Goal: Information Seeking & Learning: Learn about a topic

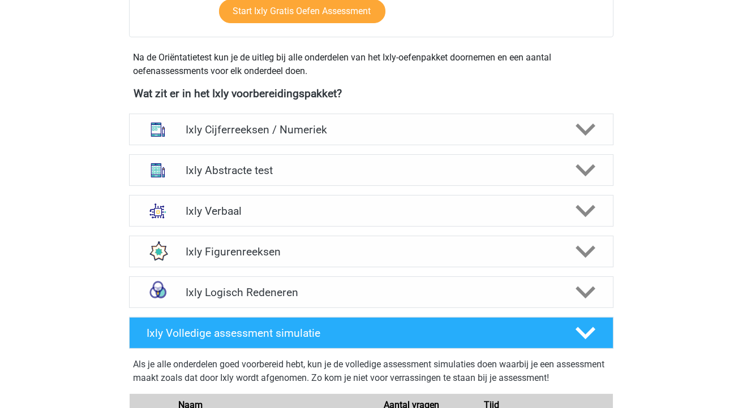
scroll to position [379, 0]
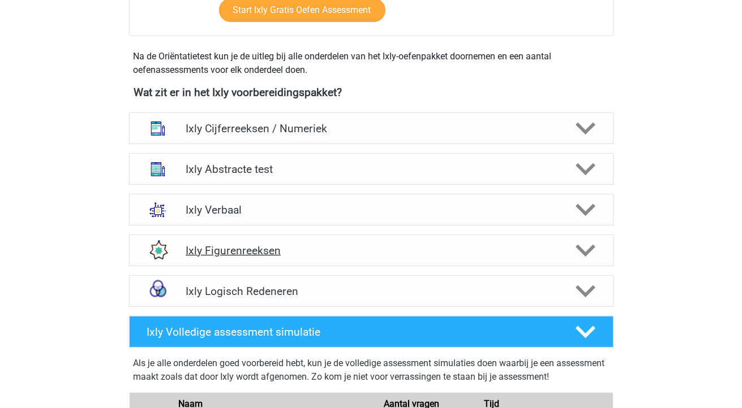
click at [318, 249] on h4 "Ixly Figurenreeksen" at bounding box center [371, 250] width 371 height 13
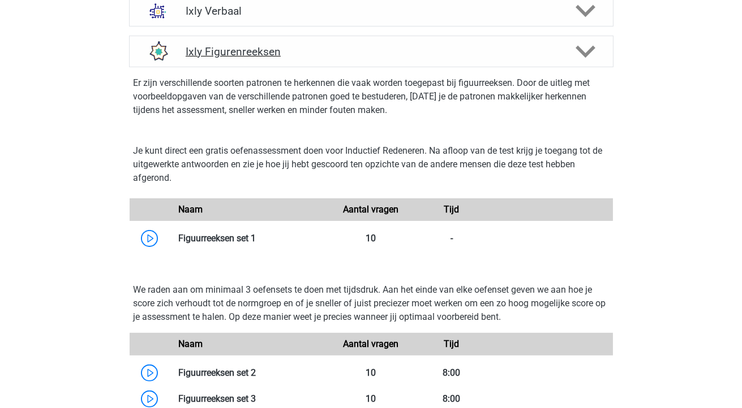
scroll to position [552, 0]
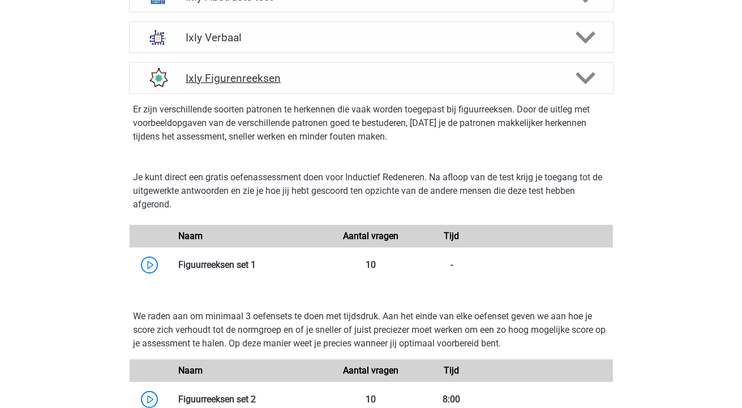
click at [575, 84] on div at bounding box center [584, 78] width 38 height 20
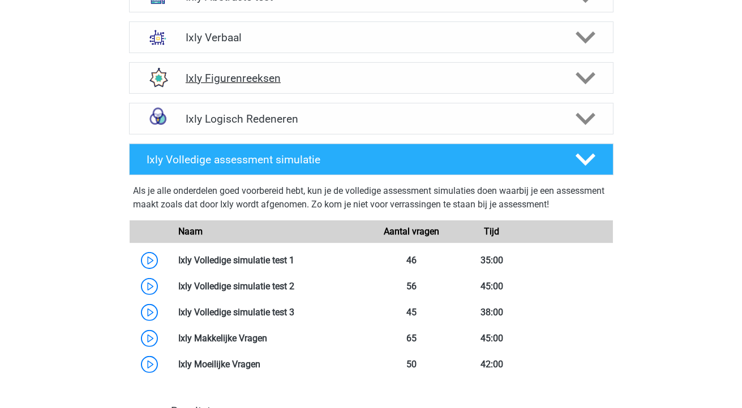
click at [575, 84] on div at bounding box center [584, 78] width 38 height 20
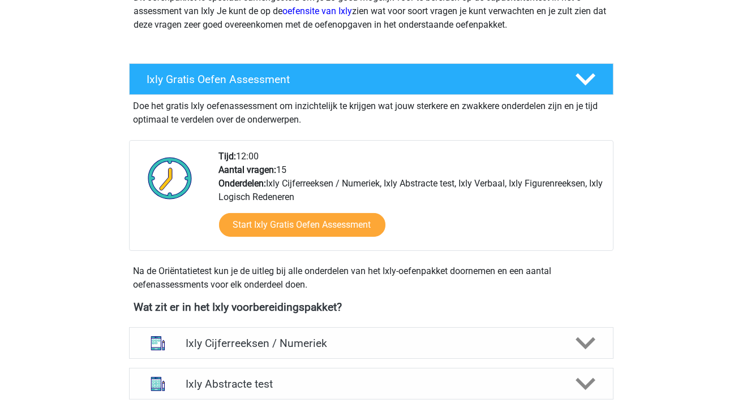
scroll to position [0, 0]
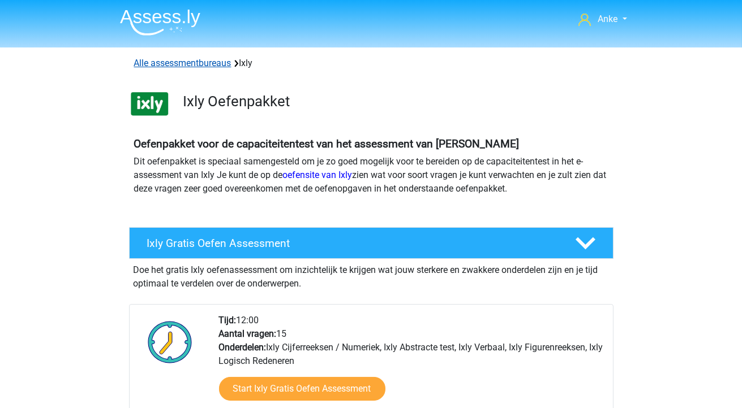
click at [153, 66] on link "Alle assessmentbureaus" at bounding box center [182, 63] width 97 height 11
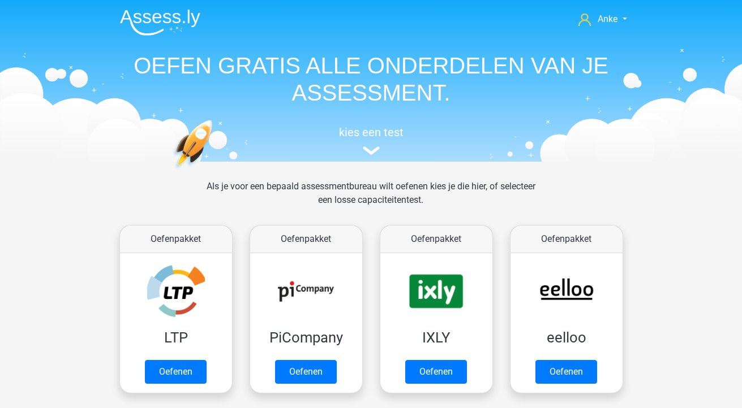
scroll to position [180, 0]
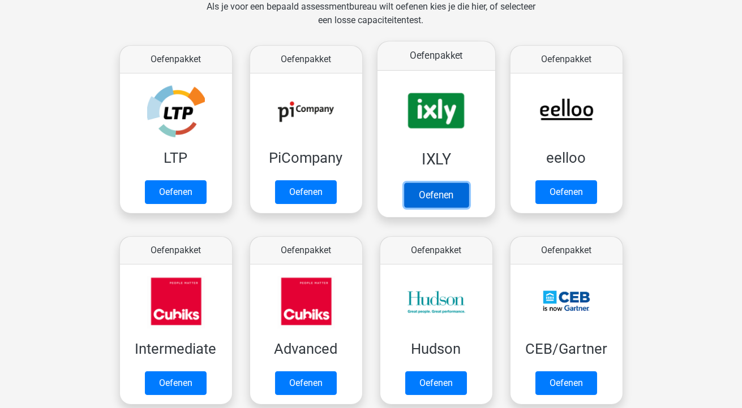
click at [432, 198] on link "Oefenen" at bounding box center [435, 195] width 64 height 25
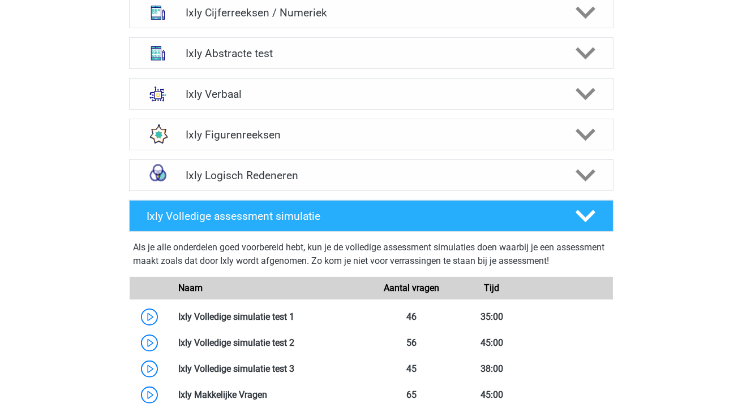
scroll to position [492, 0]
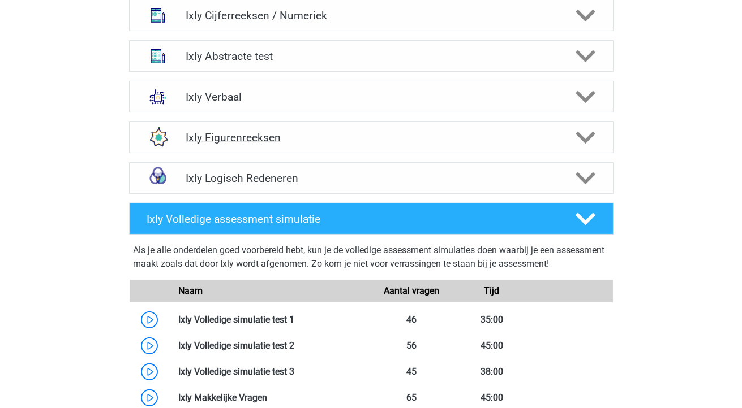
click at [586, 137] on polygon at bounding box center [585, 138] width 20 height 12
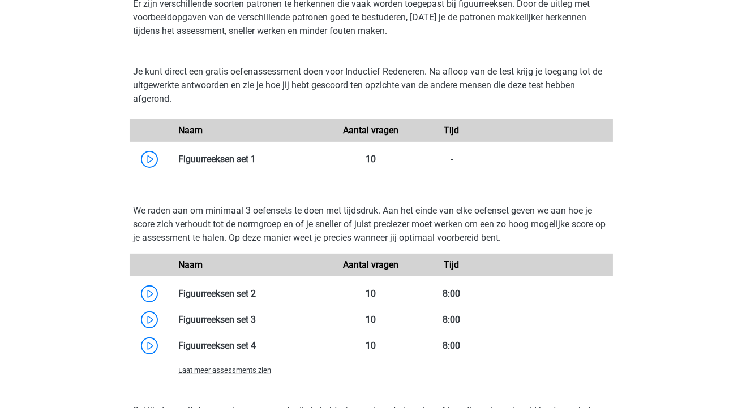
scroll to position [652, 0]
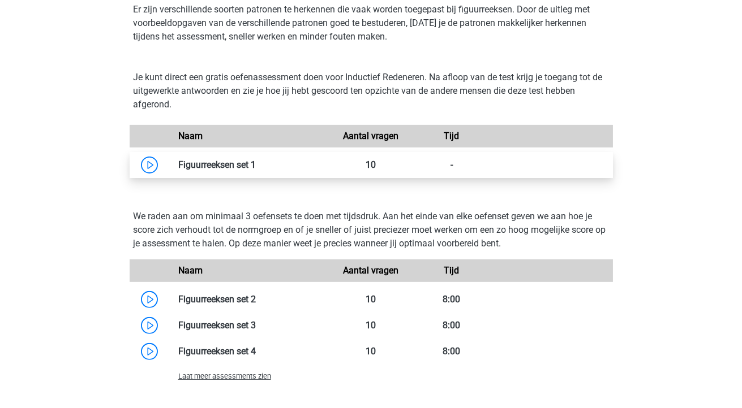
click at [256, 167] on link at bounding box center [256, 165] width 0 height 11
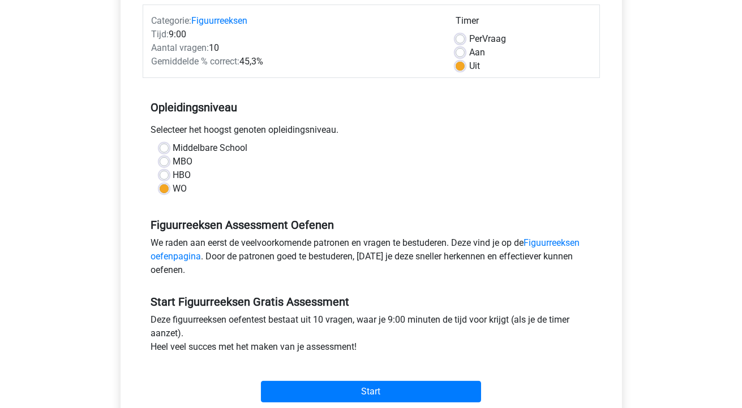
scroll to position [144, 0]
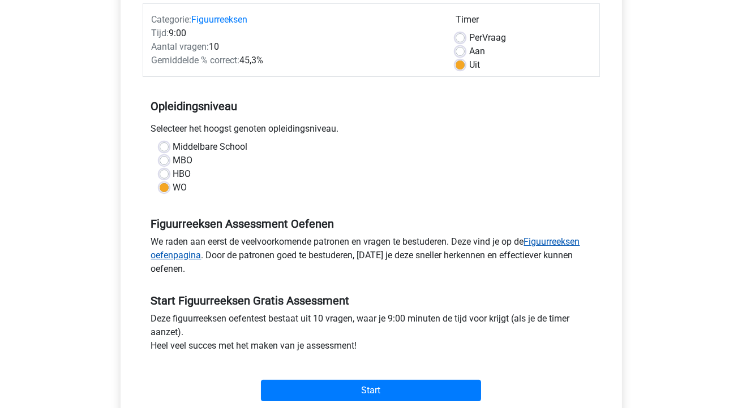
click at [176, 259] on link "Figuurreeksen oefenpagina" at bounding box center [365, 248] width 429 height 24
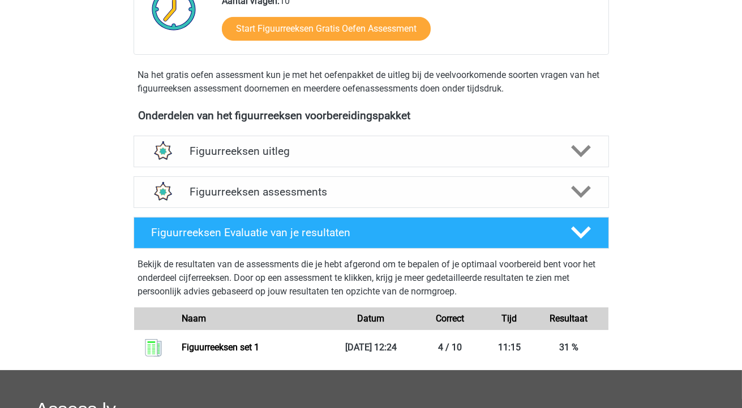
scroll to position [320, 0]
click at [586, 144] on icon at bounding box center [581, 151] width 20 height 20
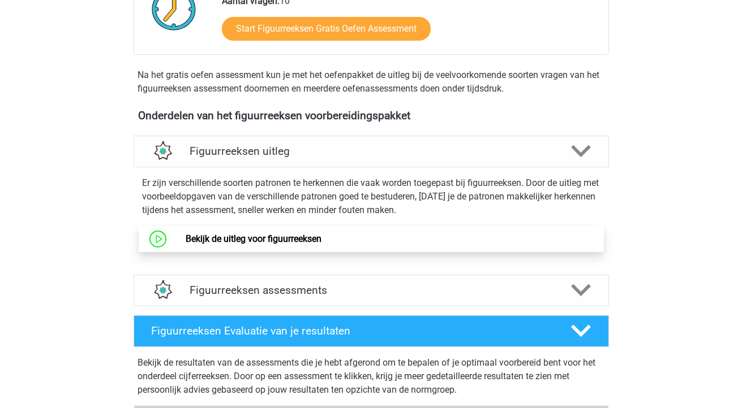
click at [314, 235] on link "Bekijk de uitleg voor figuurreeksen" at bounding box center [254, 239] width 136 height 11
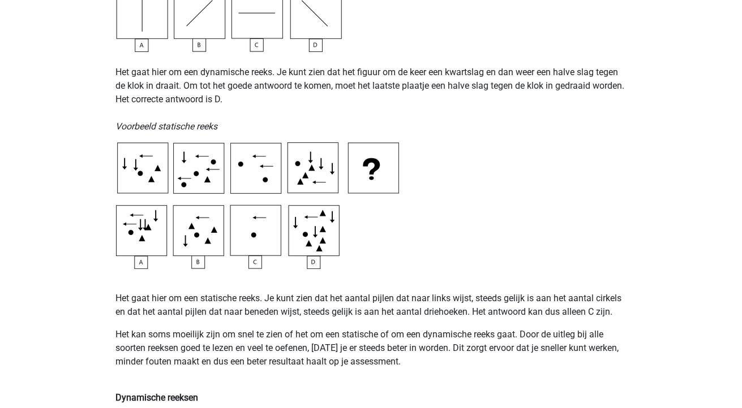
scroll to position [510, 0]
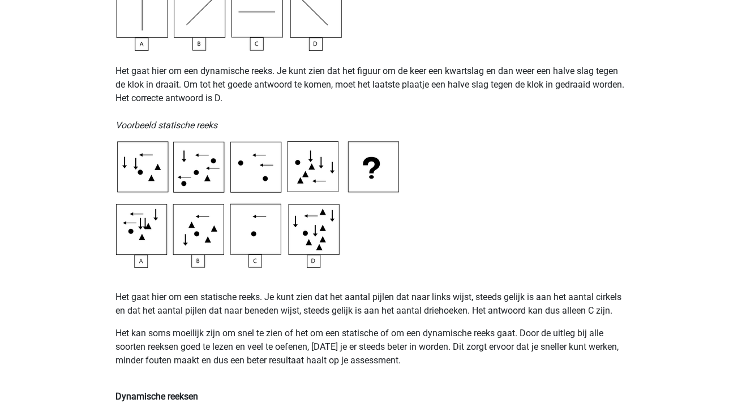
click at [274, 183] on img at bounding box center [257, 204] width 283 height 127
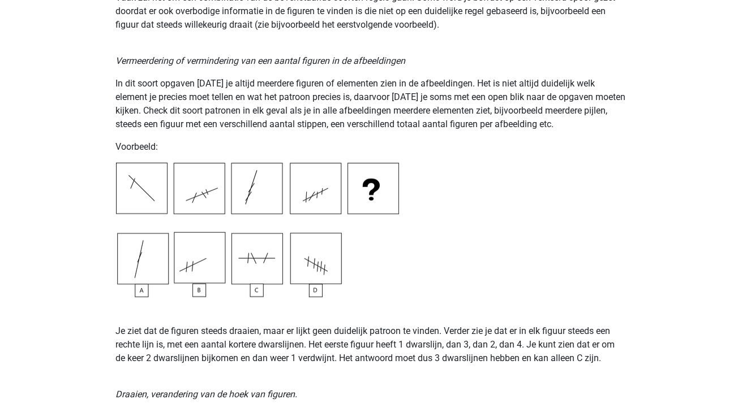
scroll to position [1061, 0]
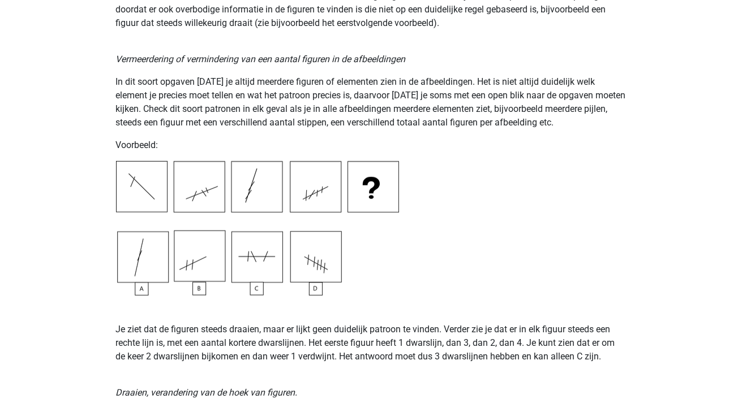
click at [309, 199] on img at bounding box center [257, 228] width 283 height 135
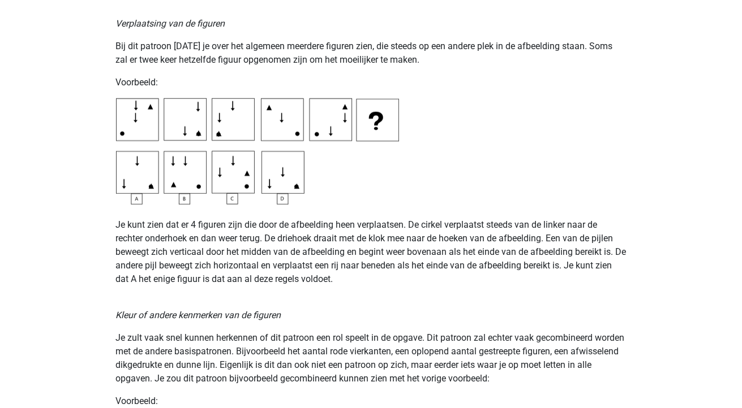
scroll to position [1734, 0]
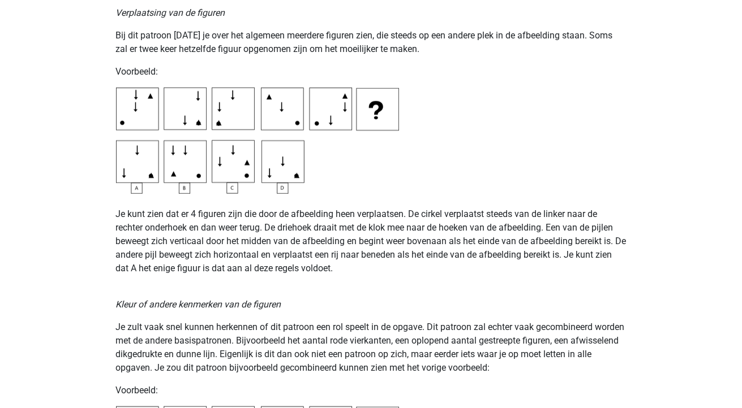
click at [198, 148] on img at bounding box center [257, 141] width 283 height 106
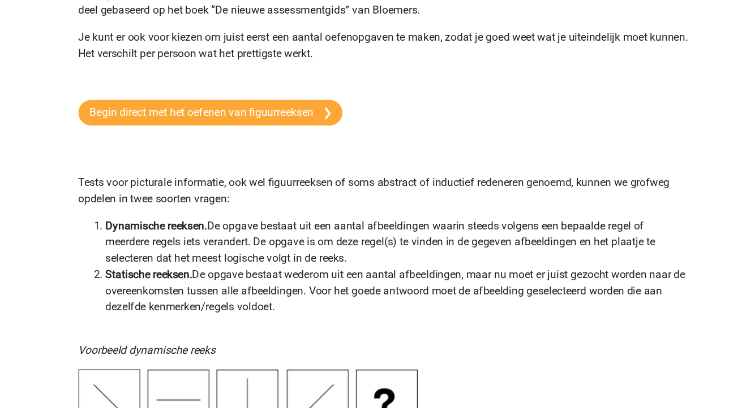
scroll to position [0, 0]
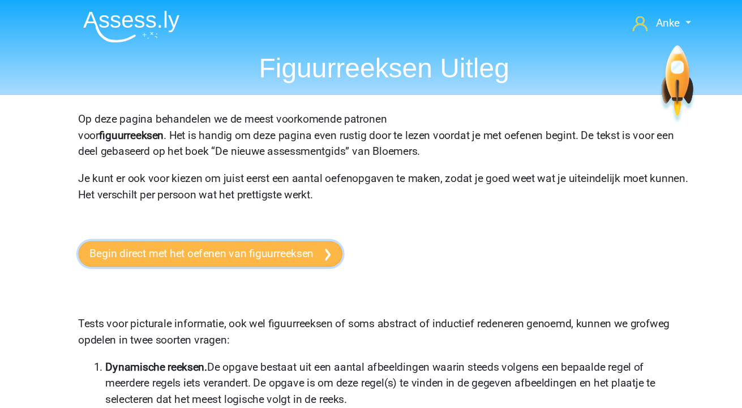
click at [145, 213] on link "Begin direct met het oefenen van figuurreeksen" at bounding box center [226, 211] width 220 height 21
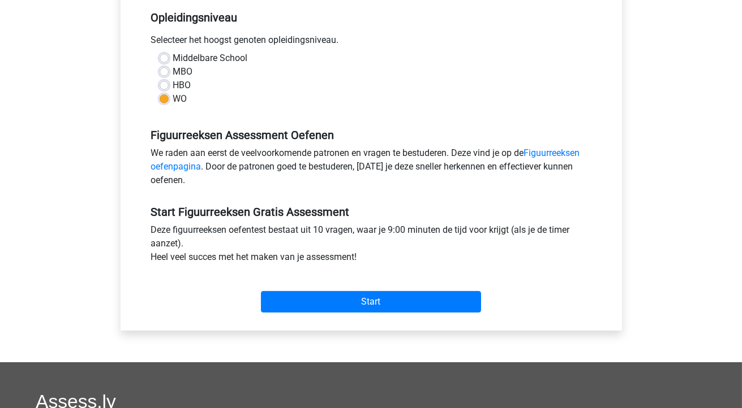
scroll to position [228, 0]
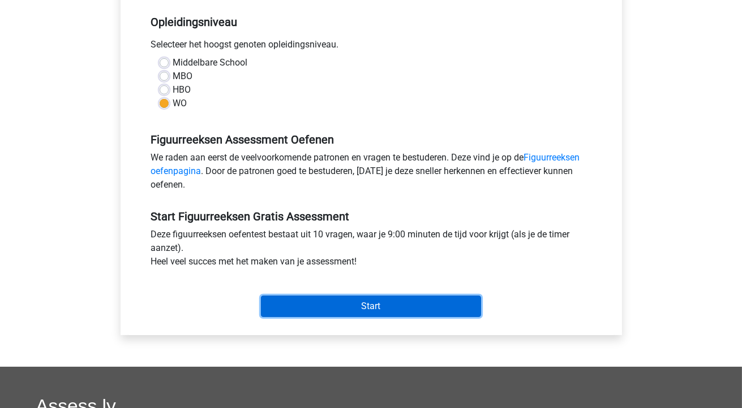
click at [276, 307] on input "Start" at bounding box center [371, 306] width 220 height 21
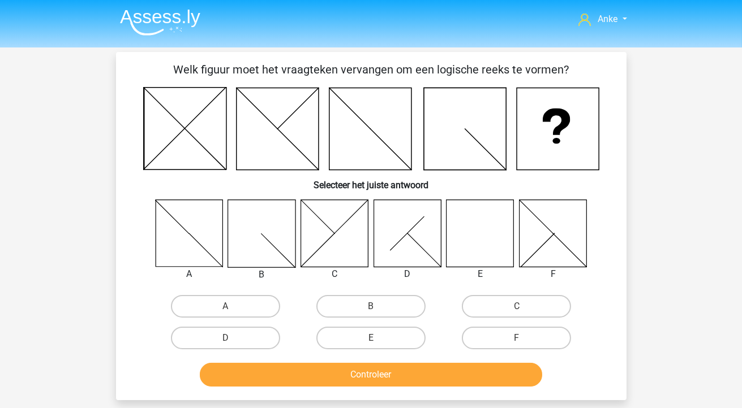
click at [359, 336] on label "E" at bounding box center [370, 338] width 109 height 23
click at [371, 338] on input "E" at bounding box center [374, 341] width 7 height 7
radio input "true"
click at [368, 379] on button "Controleer" at bounding box center [371, 375] width 342 height 24
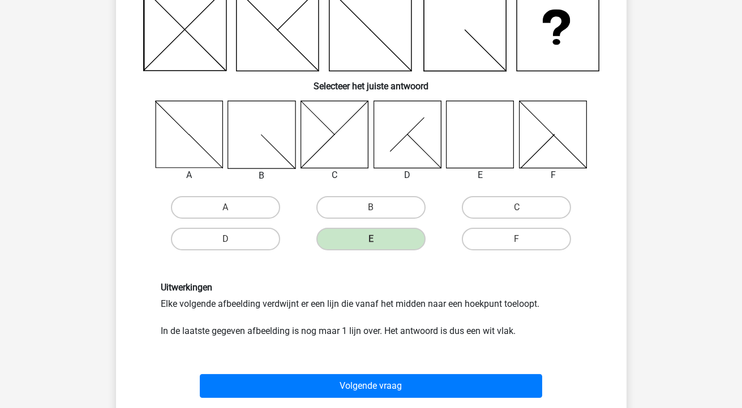
scroll to position [127, 0]
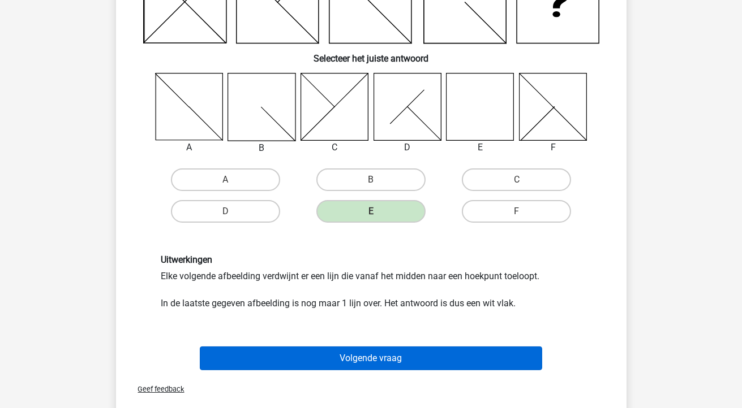
click at [356, 352] on button "Volgende vraag" at bounding box center [371, 359] width 342 height 24
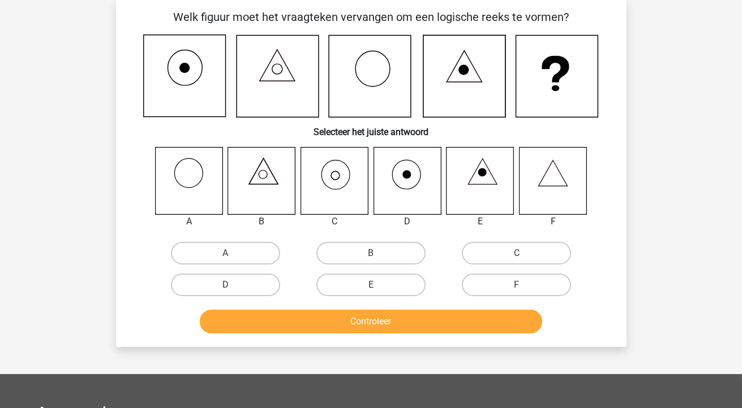
scroll to position [52, 0]
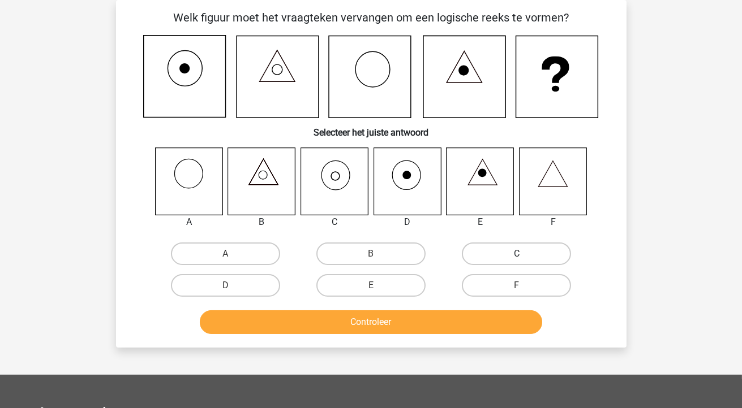
click at [509, 257] on label "C" at bounding box center [516, 254] width 109 height 23
click at [517, 257] on input "C" at bounding box center [520, 257] width 7 height 7
radio input "true"
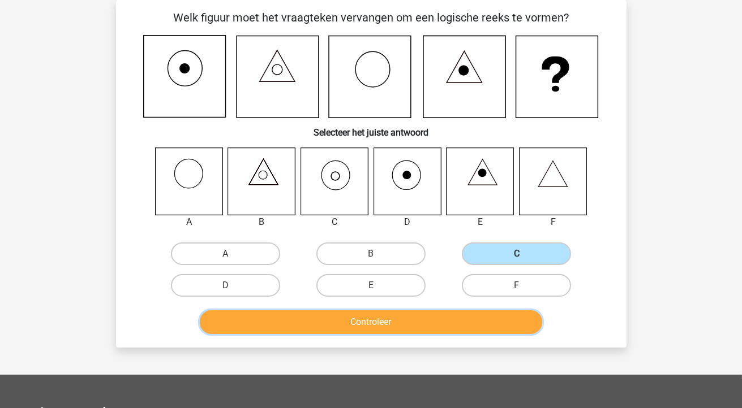
click at [427, 326] on button "Controleer" at bounding box center [371, 323] width 342 height 24
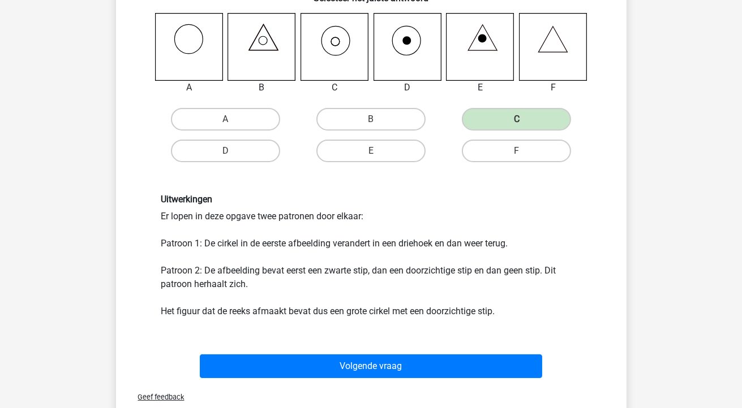
scroll to position [252, 0]
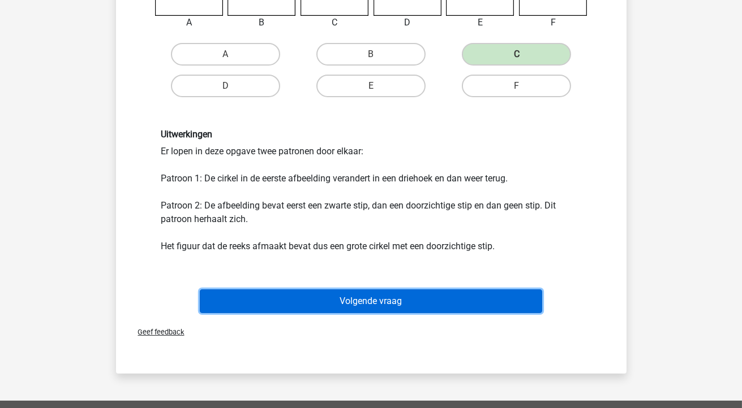
click at [419, 294] on button "Volgende vraag" at bounding box center [371, 302] width 342 height 24
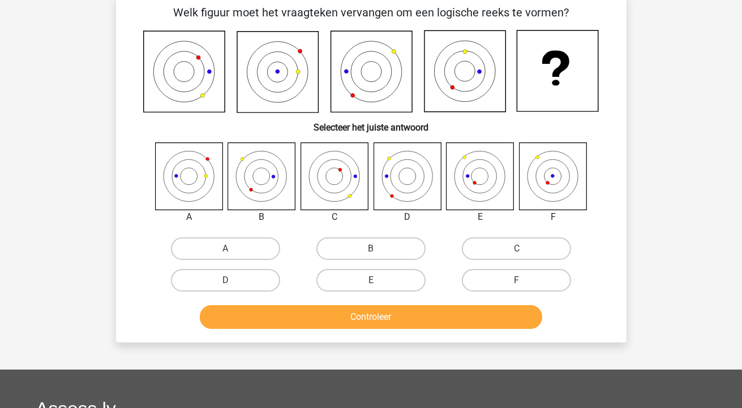
scroll to position [52, 0]
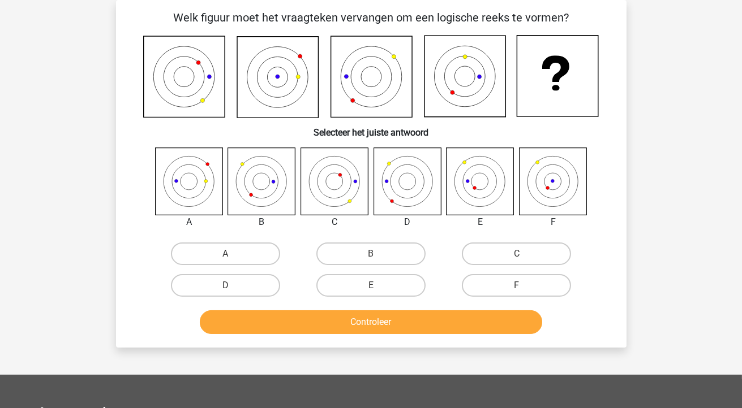
click at [216, 110] on icon at bounding box center [183, 76] width 81 height 81
click at [401, 291] on label "E" at bounding box center [370, 285] width 109 height 23
click at [378, 291] on input "E" at bounding box center [374, 289] width 7 height 7
radio input "true"
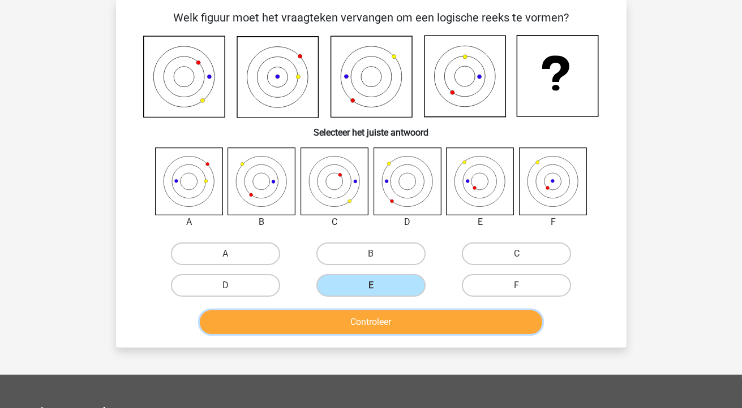
click at [436, 315] on button "Controleer" at bounding box center [371, 323] width 342 height 24
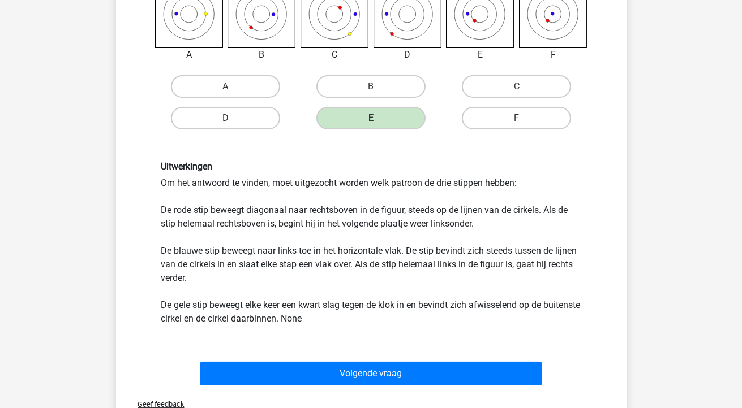
scroll to position [223, 0]
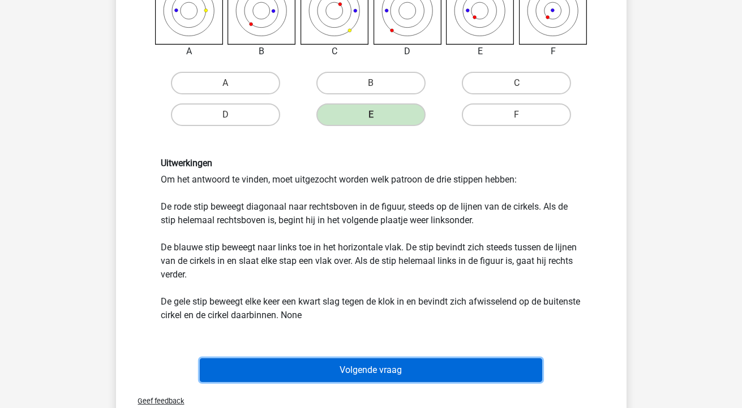
click at [367, 367] on button "Volgende vraag" at bounding box center [371, 371] width 342 height 24
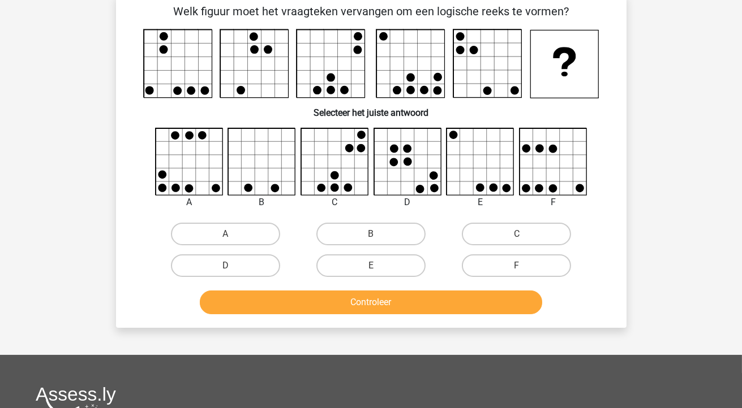
scroll to position [52, 0]
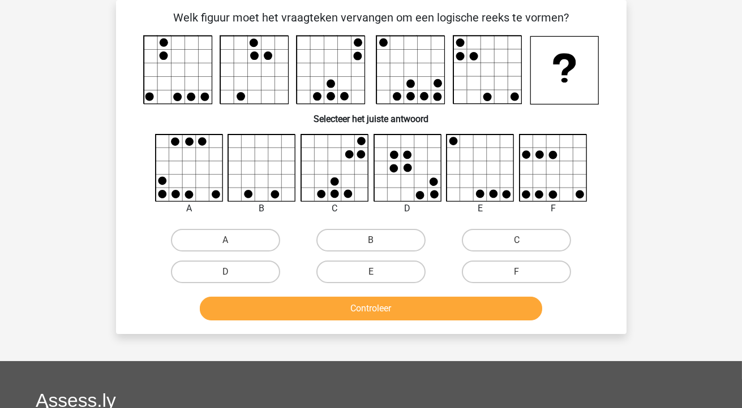
click at [140, 192] on div "A B" at bounding box center [371, 211] width 474 height 154
click at [220, 238] on label "A" at bounding box center [225, 240] width 109 height 23
click at [225, 240] on input "A" at bounding box center [228, 243] width 7 height 7
radio input "true"
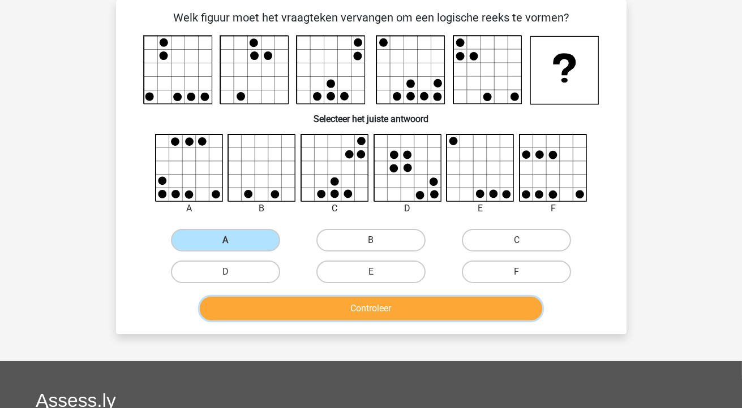
click at [272, 310] on button "Controleer" at bounding box center [371, 309] width 342 height 24
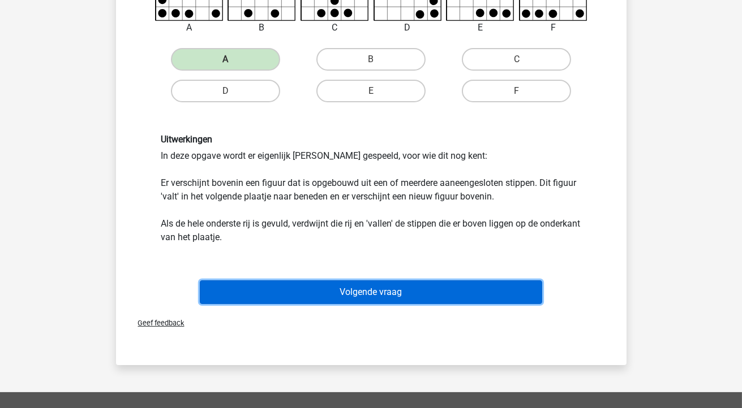
click at [382, 288] on button "Volgende vraag" at bounding box center [371, 293] width 342 height 24
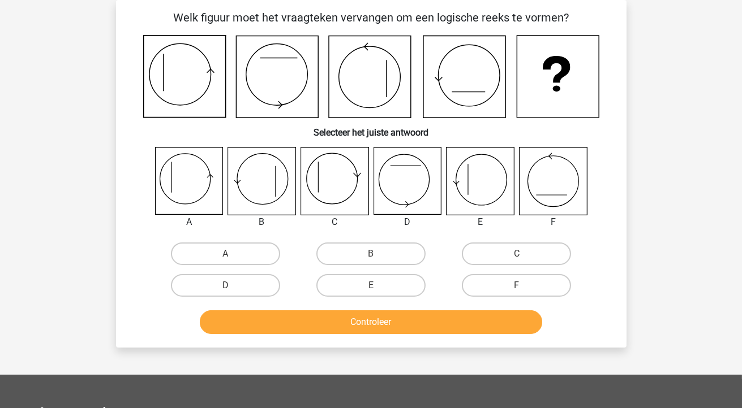
click at [373, 290] on input "E" at bounding box center [374, 289] width 7 height 7
radio input "true"
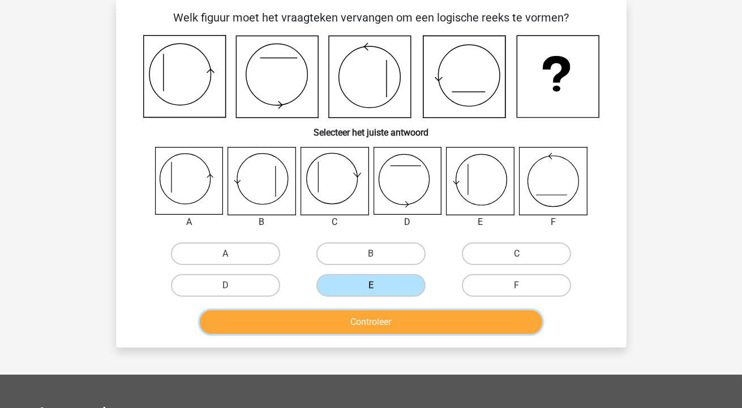
click at [406, 317] on button "Controleer" at bounding box center [371, 323] width 342 height 24
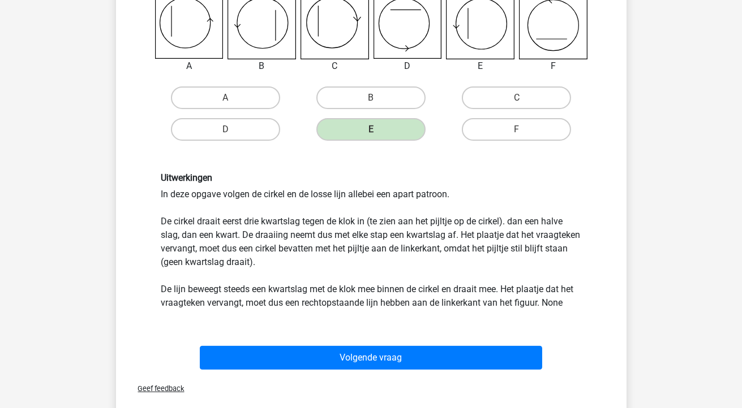
scroll to position [209, 0]
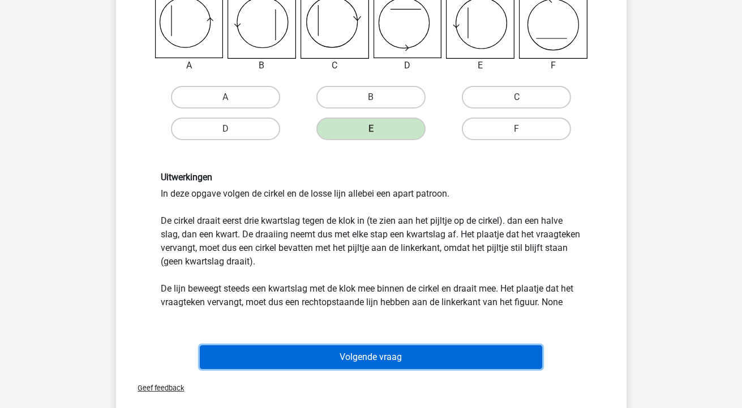
click at [419, 365] on button "Volgende vraag" at bounding box center [371, 358] width 342 height 24
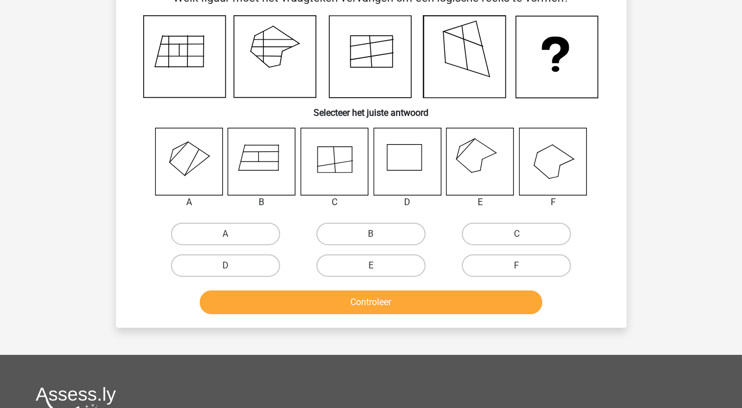
scroll to position [52, 0]
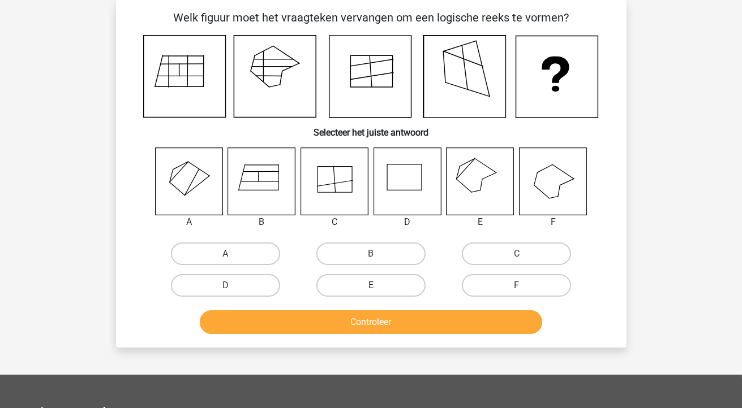
click at [359, 280] on label "E" at bounding box center [370, 285] width 109 height 23
click at [371, 286] on input "E" at bounding box center [374, 289] width 7 height 7
radio input "true"
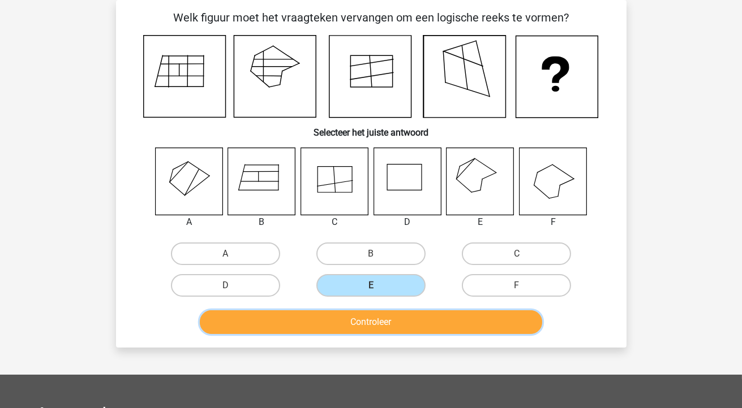
click at [339, 330] on button "Controleer" at bounding box center [371, 323] width 342 height 24
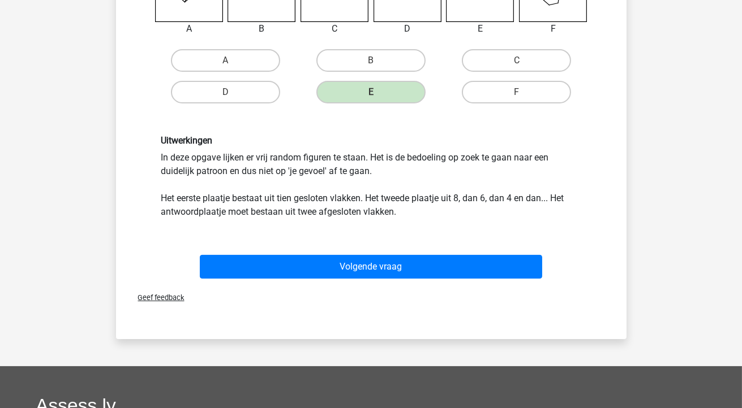
scroll to position [250, 0]
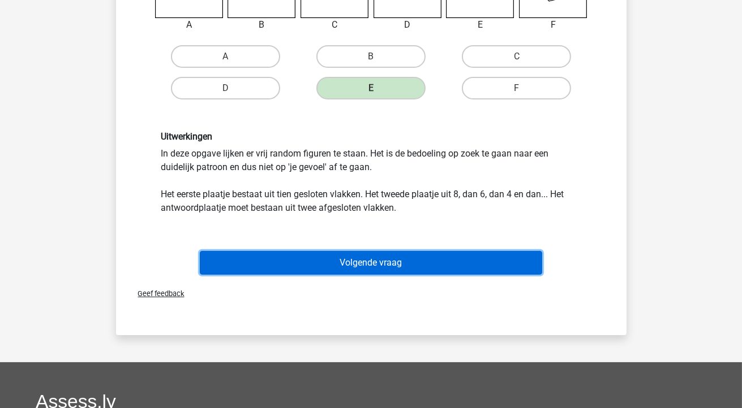
click at [431, 252] on button "Volgende vraag" at bounding box center [371, 263] width 342 height 24
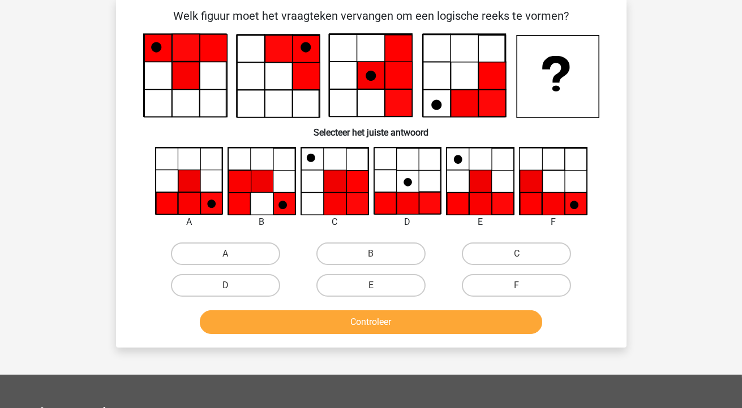
scroll to position [52, 0]
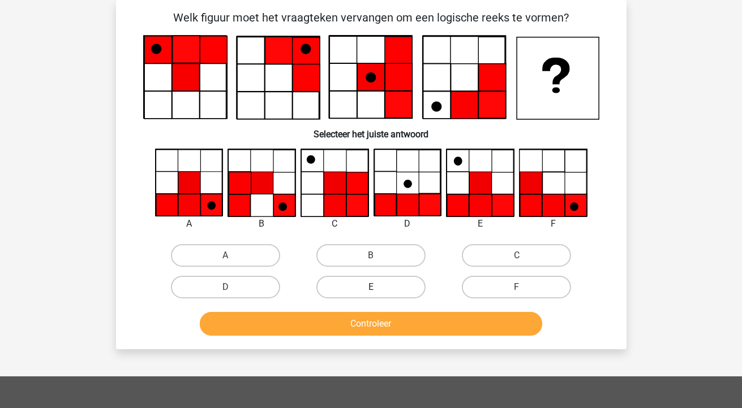
click at [380, 281] on label "E" at bounding box center [370, 287] width 109 height 23
click at [378, 287] on input "E" at bounding box center [374, 290] width 7 height 7
radio input "true"
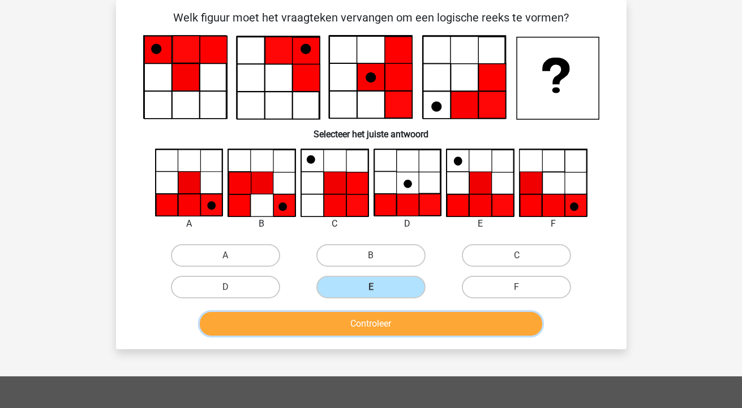
click at [418, 325] on button "Controleer" at bounding box center [371, 324] width 342 height 24
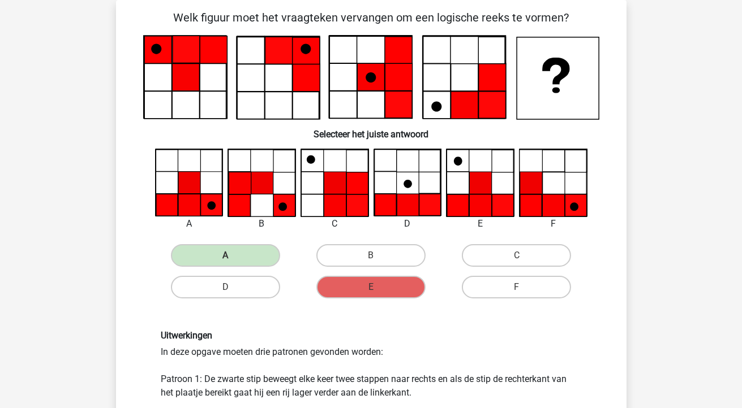
click at [241, 80] on icon at bounding box center [277, 78] width 82 height 82
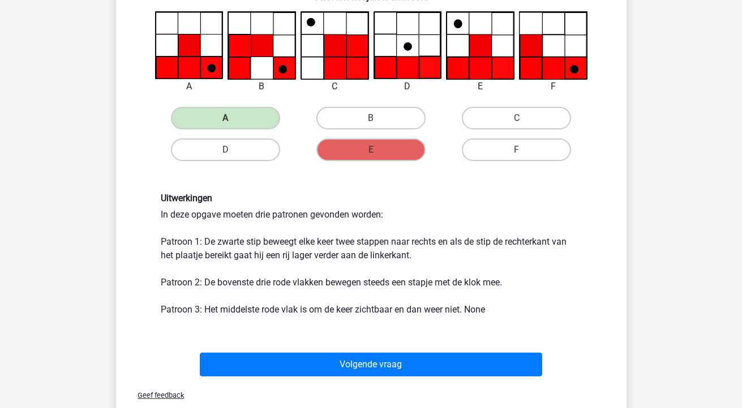
scroll to position [217, 0]
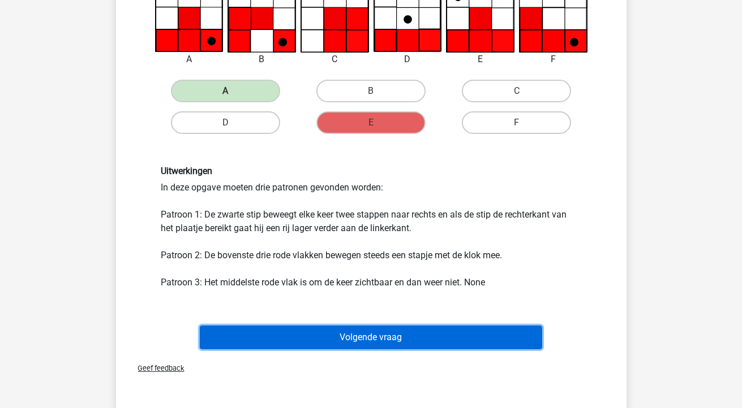
click at [325, 327] on button "Volgende vraag" at bounding box center [371, 338] width 342 height 24
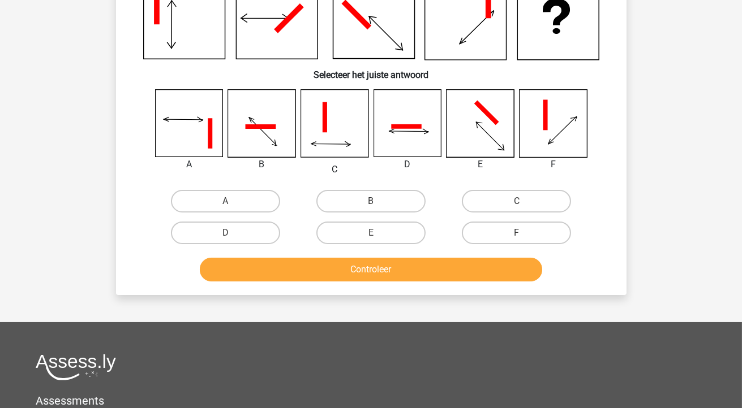
scroll to position [52, 0]
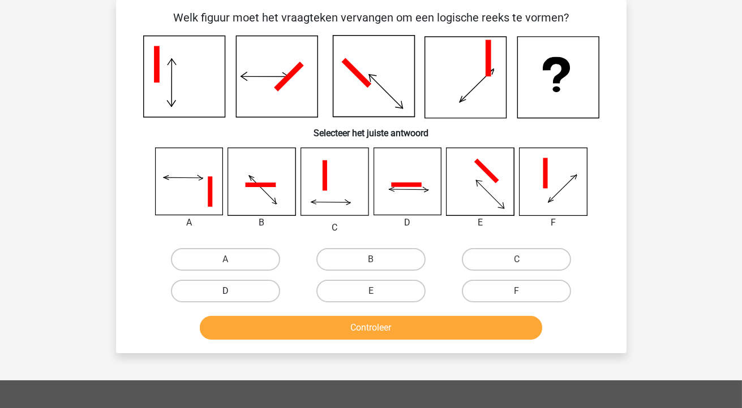
click at [196, 295] on label "D" at bounding box center [225, 291] width 109 height 23
click at [225, 295] on input "D" at bounding box center [228, 294] width 7 height 7
radio input "true"
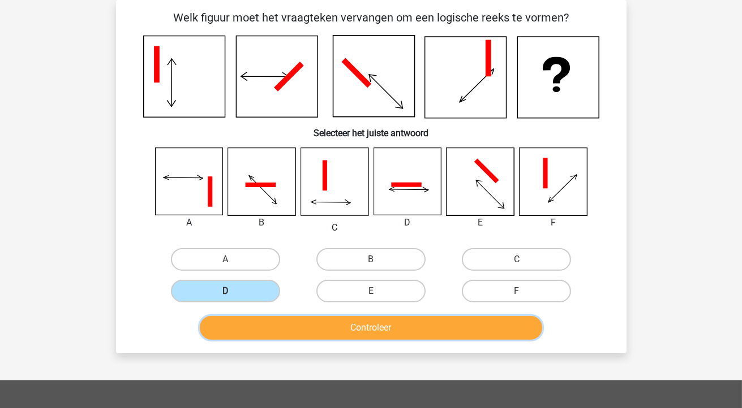
click at [255, 321] on button "Controleer" at bounding box center [371, 328] width 342 height 24
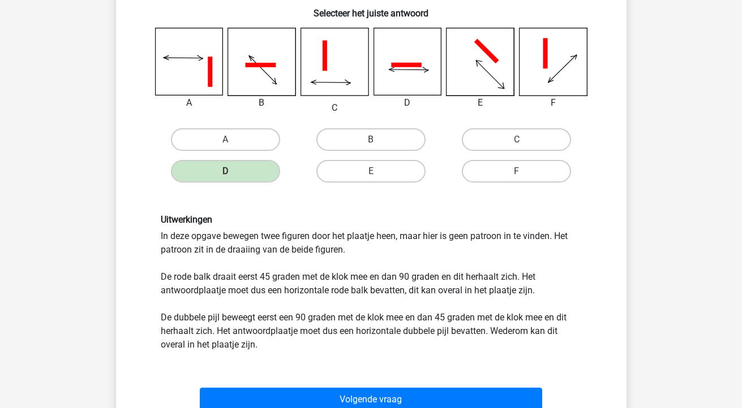
scroll to position [177, 0]
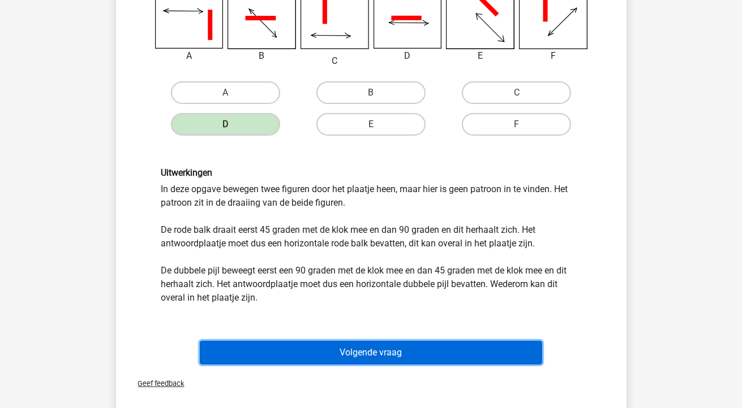
click at [431, 352] on button "Volgende vraag" at bounding box center [371, 353] width 342 height 24
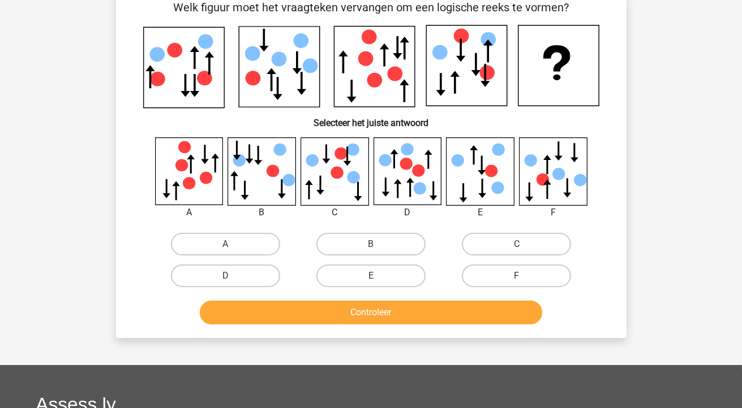
scroll to position [52, 0]
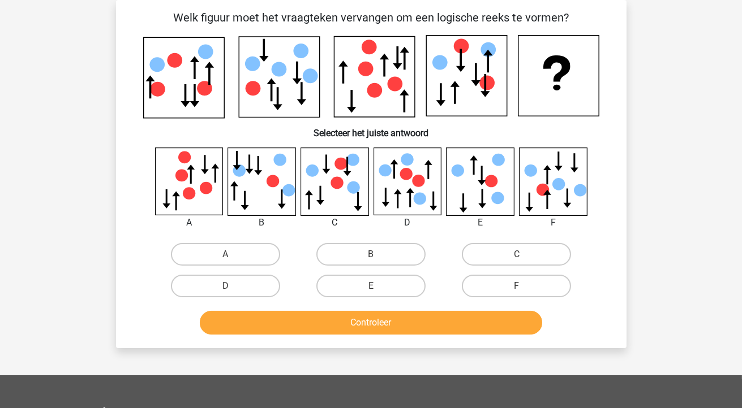
click at [316, 258] on div "B" at bounding box center [371, 254] width 136 height 23
click at [345, 255] on label "B" at bounding box center [370, 254] width 109 height 23
click at [371, 255] on input "B" at bounding box center [374, 258] width 7 height 7
radio input "true"
click at [261, 325] on button "Controleer" at bounding box center [371, 323] width 342 height 24
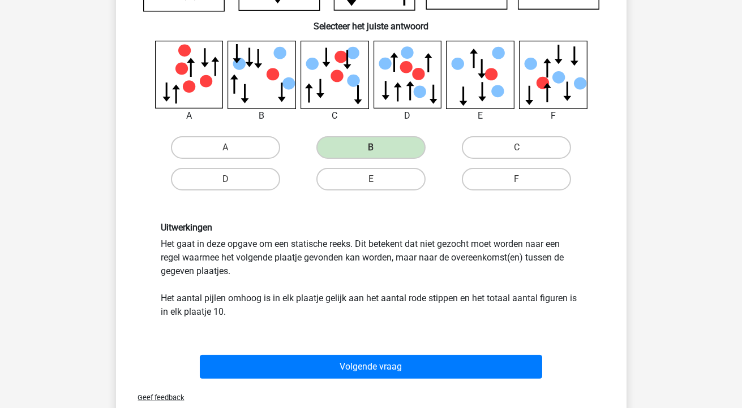
scroll to position [161, 0]
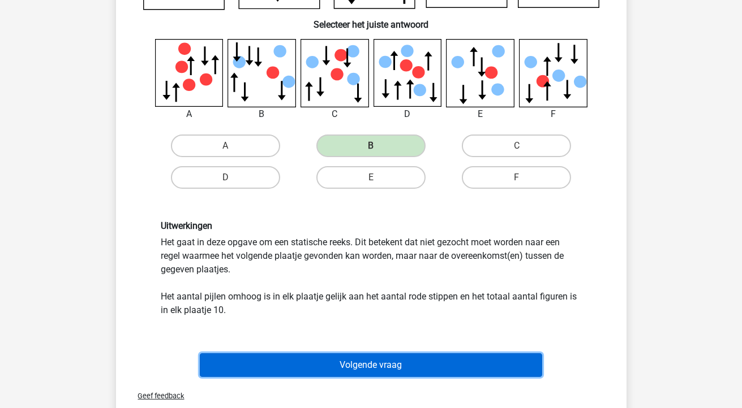
click at [228, 364] on button "Volgende vraag" at bounding box center [371, 366] width 342 height 24
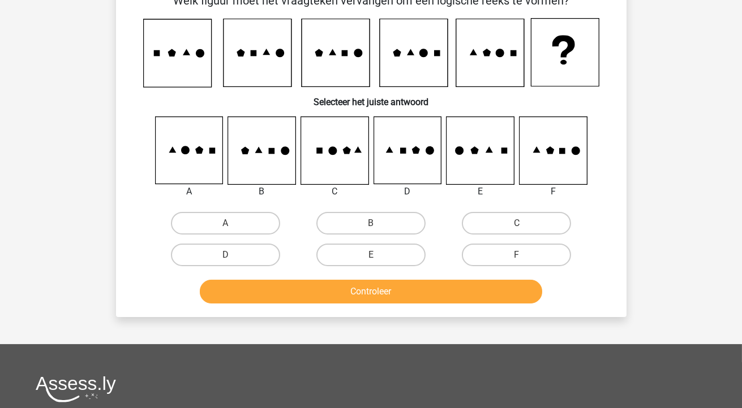
scroll to position [52, 0]
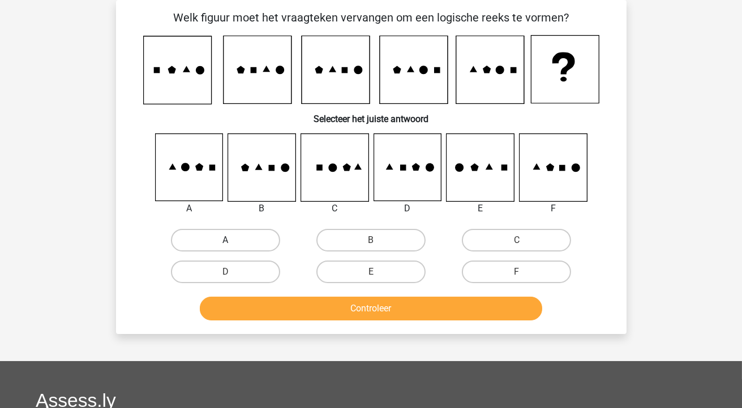
click at [256, 234] on label "A" at bounding box center [225, 240] width 109 height 23
click at [233, 240] on input "A" at bounding box center [228, 243] width 7 height 7
radio input "true"
click at [257, 240] on label "A" at bounding box center [225, 240] width 109 height 23
click at [233, 240] on input "A" at bounding box center [228, 243] width 7 height 7
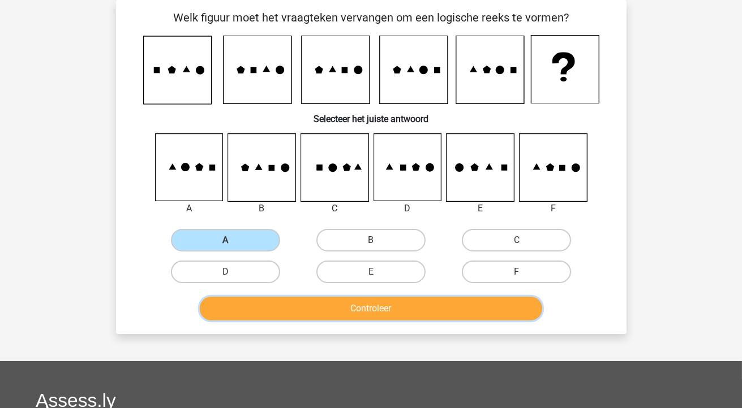
click at [370, 307] on button "Controleer" at bounding box center [371, 309] width 342 height 24
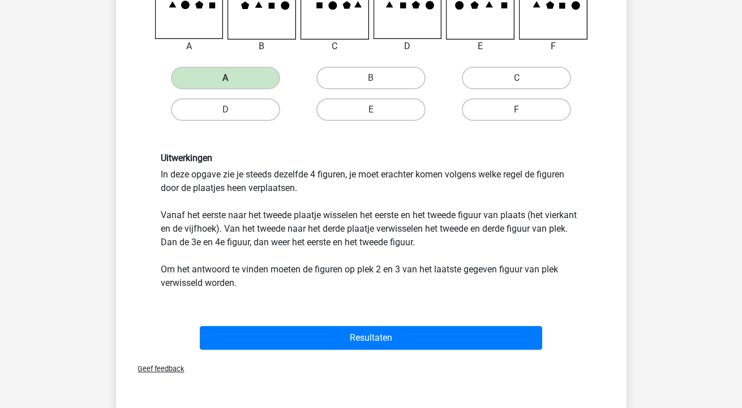
scroll to position [240, 0]
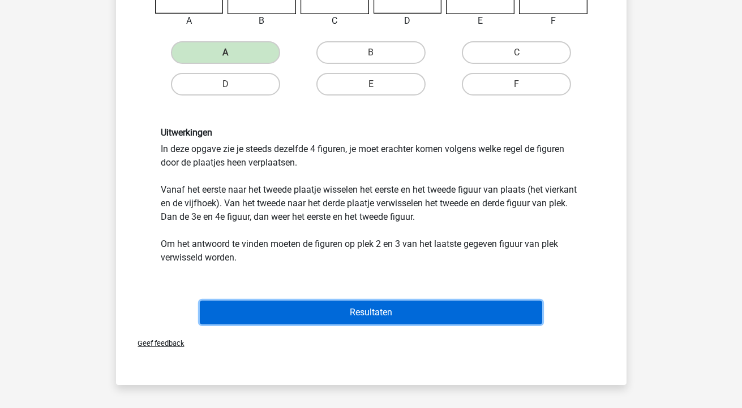
click at [283, 311] on button "Resultaten" at bounding box center [371, 313] width 342 height 24
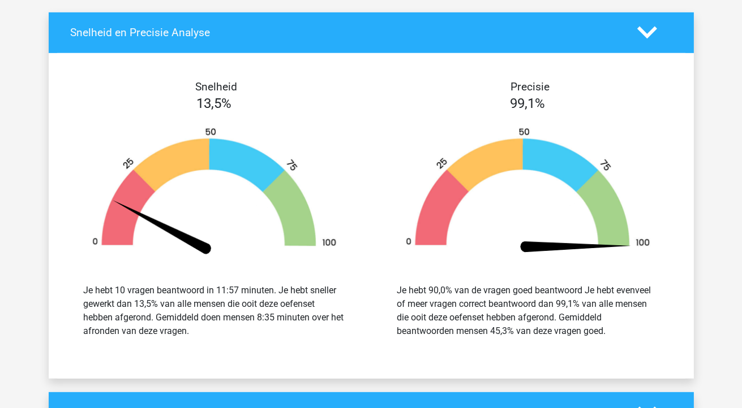
scroll to position [1086, 0]
